Goal: Find specific page/section: Find specific page/section

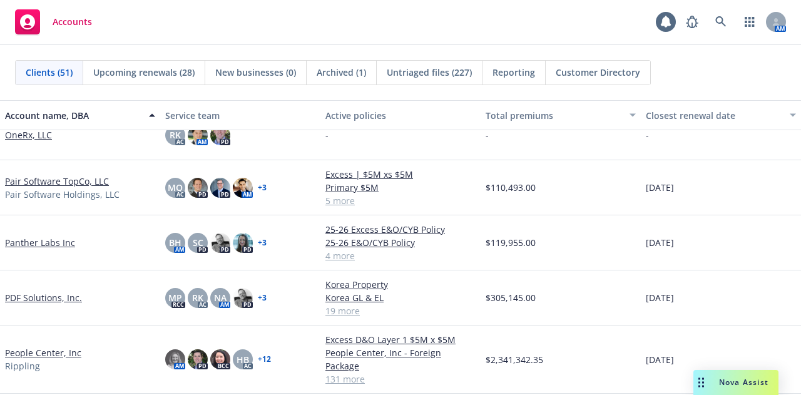
scroll to position [1605, 0]
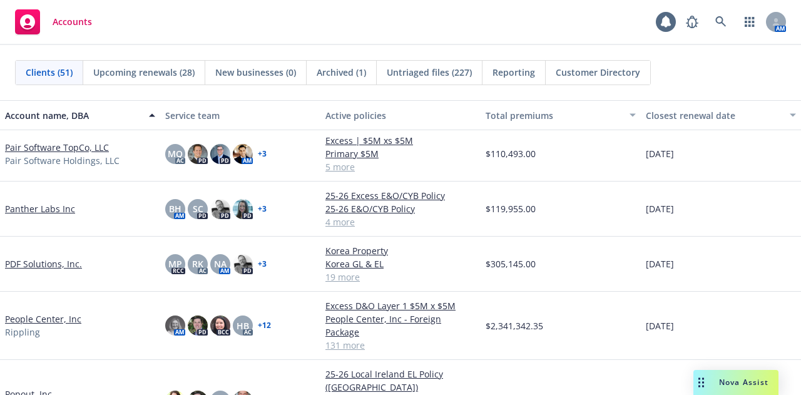
click at [60, 312] on link "People Center, Inc" at bounding box center [43, 318] width 76 height 13
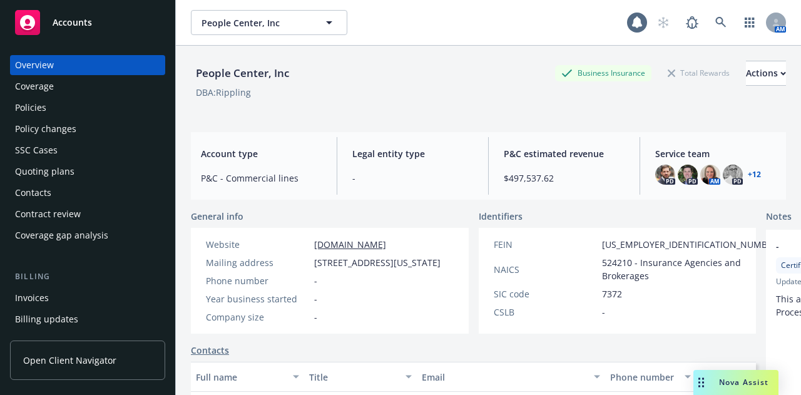
click at [86, 188] on div "Contacts" at bounding box center [87, 193] width 145 height 20
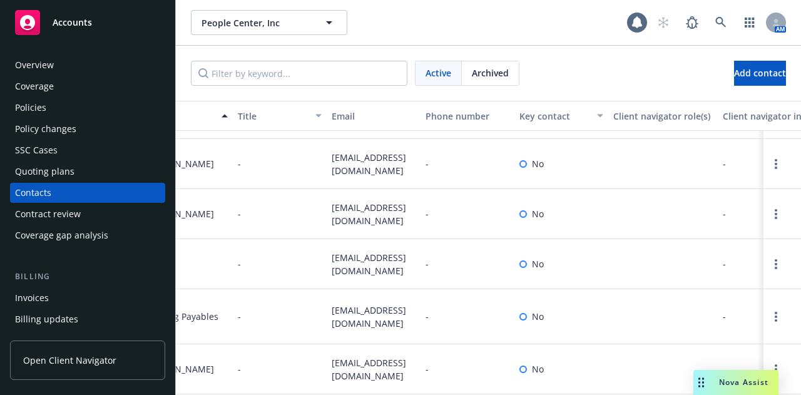
scroll to position [397, 0]
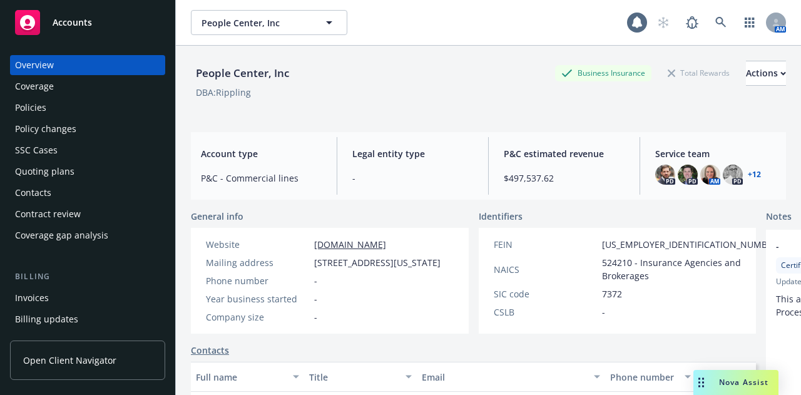
click at [51, 189] on div "Contacts" at bounding box center [87, 193] width 145 height 20
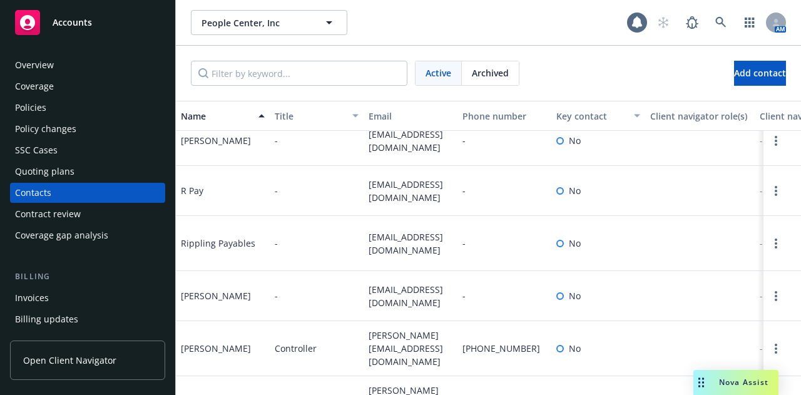
scroll to position [462, 0]
